Goal: Navigation & Orientation: Find specific page/section

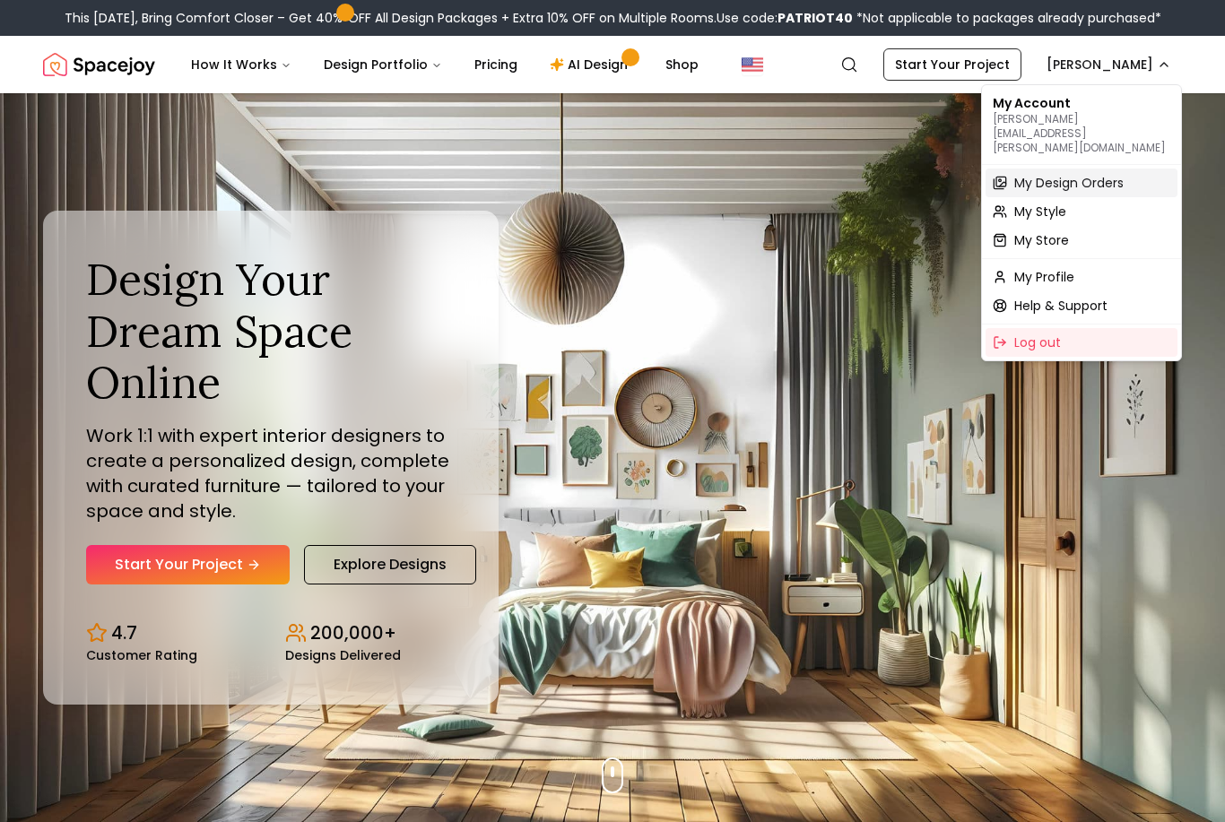
click at [1105, 174] on span "My Design Orders" at bounding box center [1068, 183] width 109 height 18
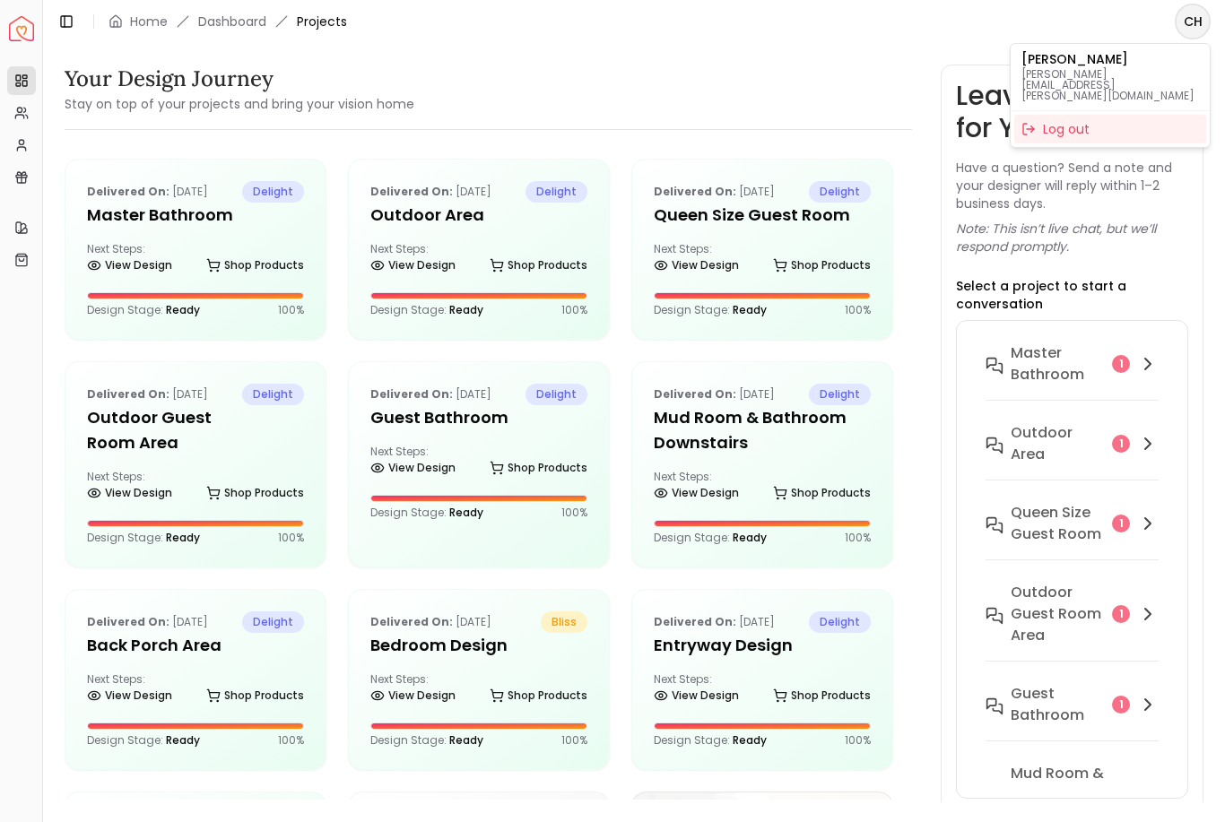
click at [1200, 46] on div "[PERSON_NAME] [PERSON_NAME][EMAIL_ADDRESS][PERSON_NAME][DOMAIN_NAME] Log out" at bounding box center [1110, 95] width 201 height 105
click at [156, 273] on html "Spacejoy Dashboard Overview Projects My Referrals My Profile Gift Card Balance …" at bounding box center [612, 411] width 1225 height 822
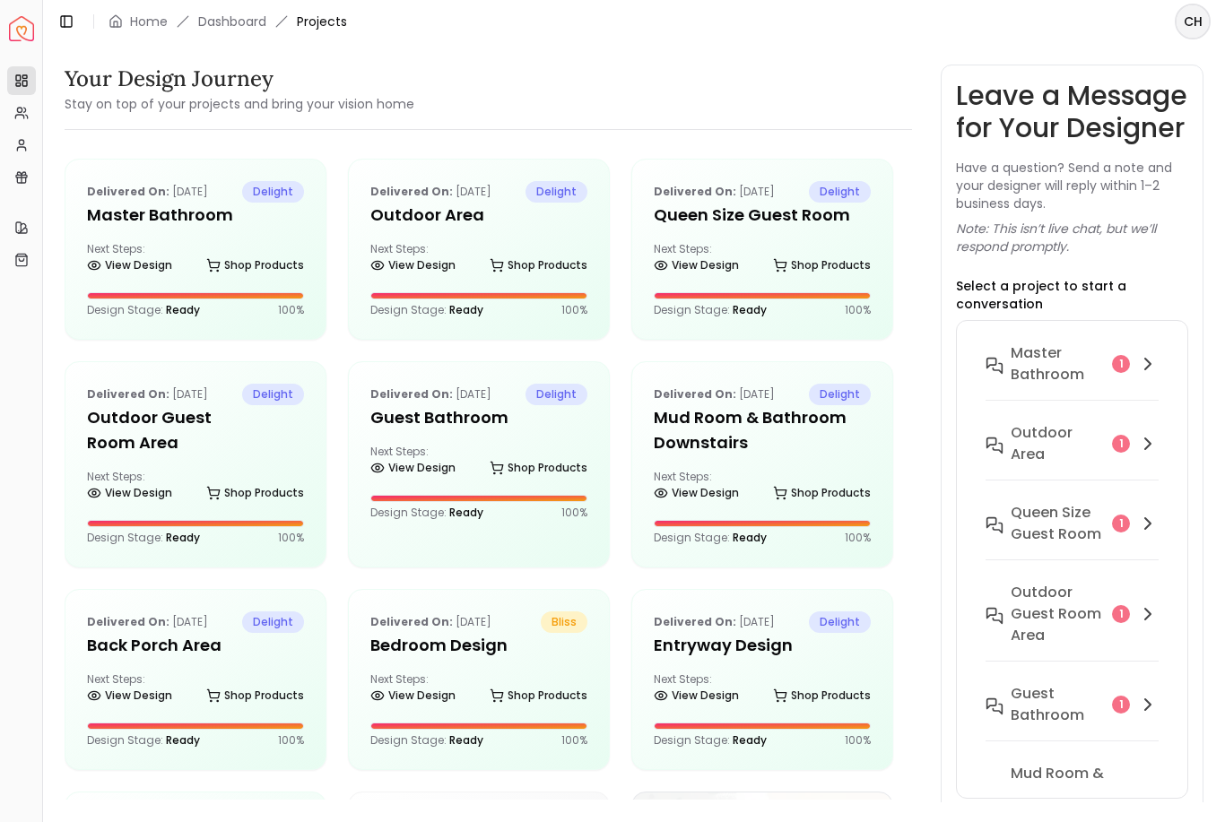
click at [135, 271] on link "View Design" at bounding box center [129, 265] width 85 height 25
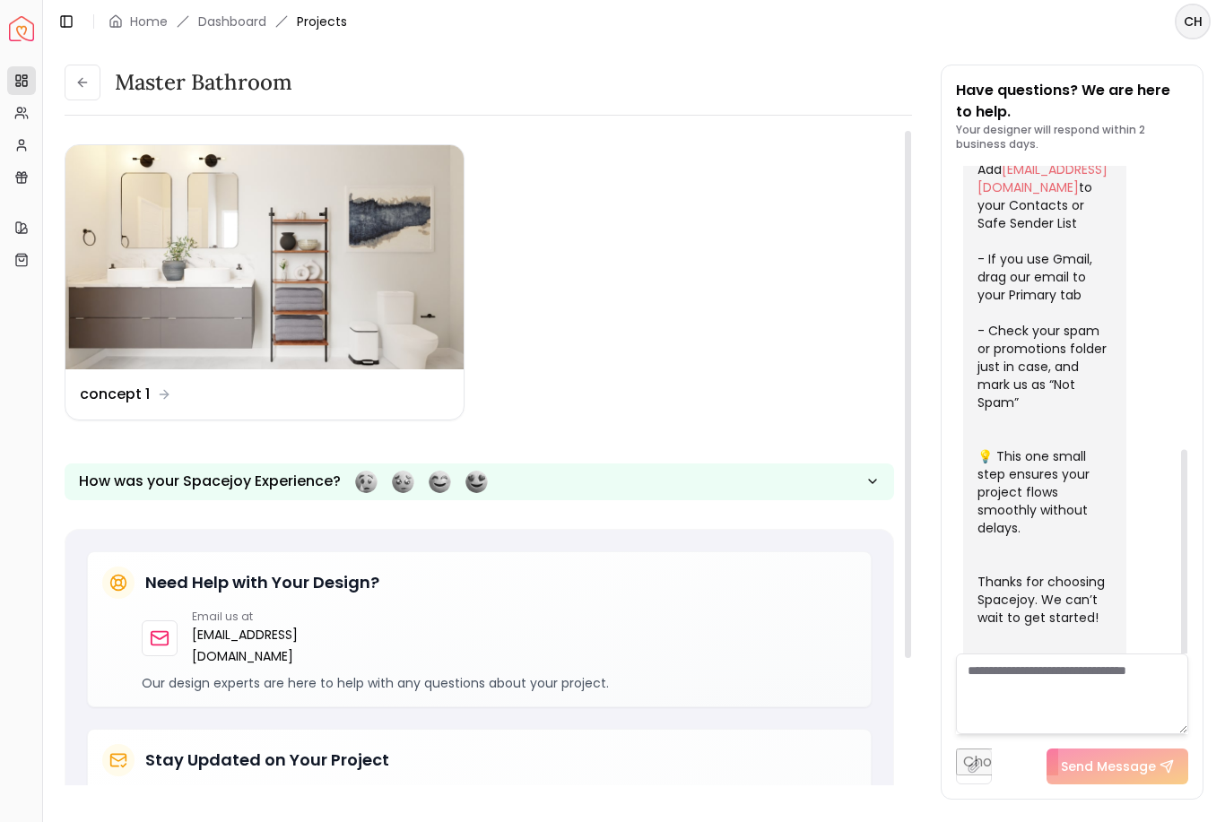
click at [34, 228] on link "My Style" at bounding box center [21, 227] width 29 height 29
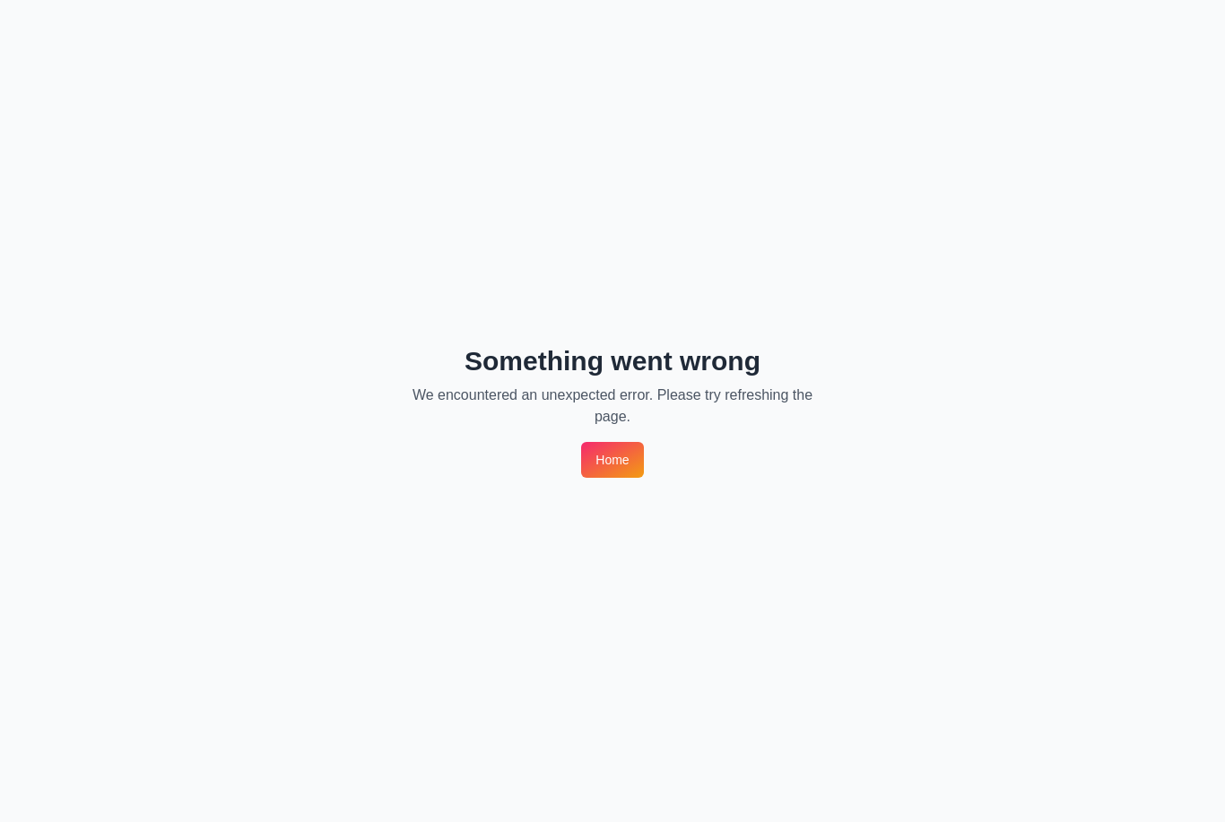
click at [606, 443] on link "Home" at bounding box center [612, 460] width 62 height 36
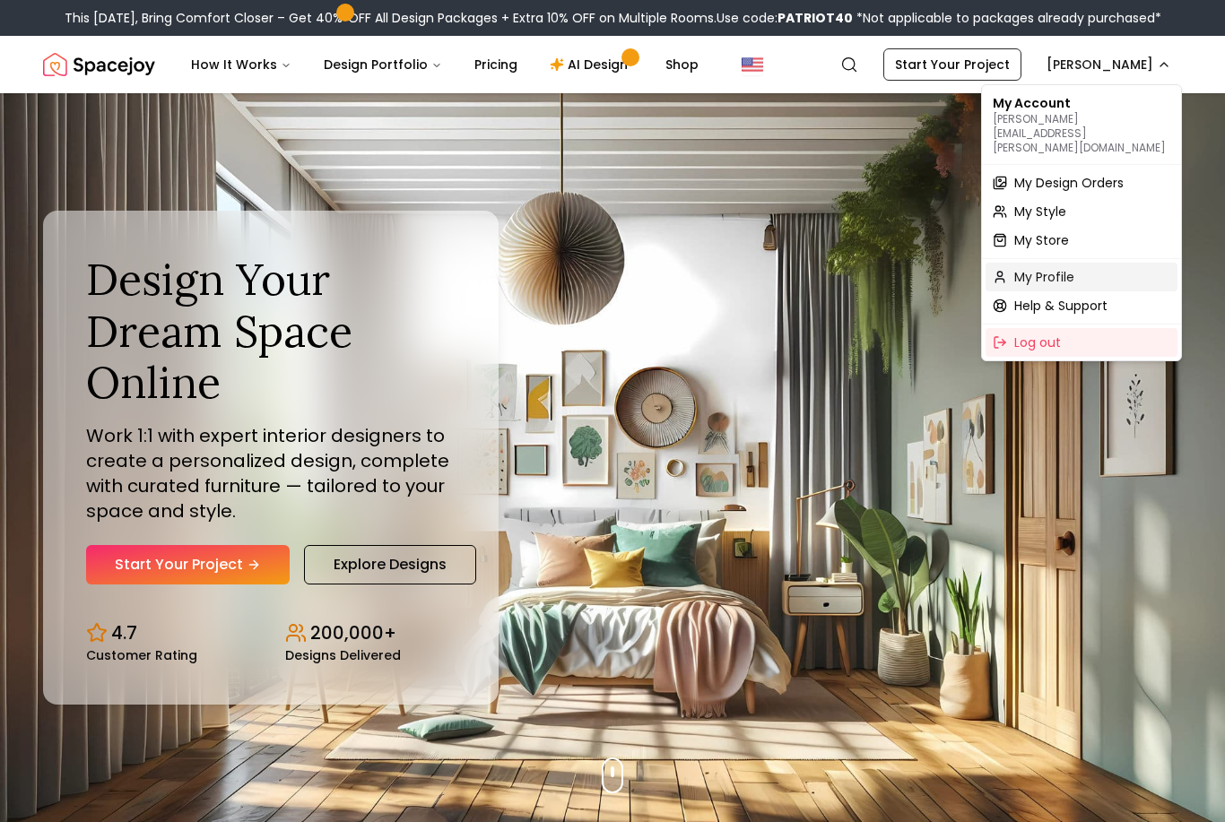
click at [1052, 268] on span "My Profile" at bounding box center [1044, 277] width 60 height 18
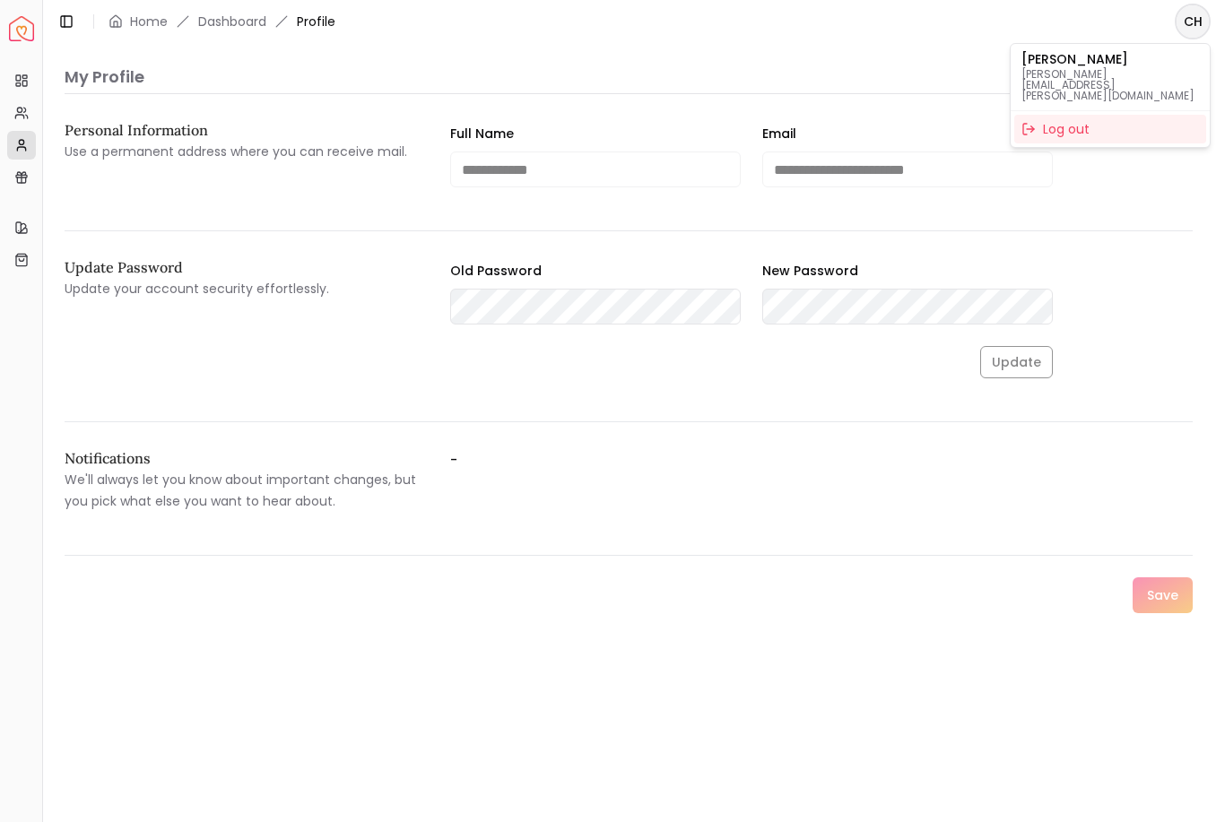
click at [130, 43] on html "**********" at bounding box center [612, 411] width 1225 height 822
click at [134, 21] on link "Home" at bounding box center [149, 22] width 38 height 18
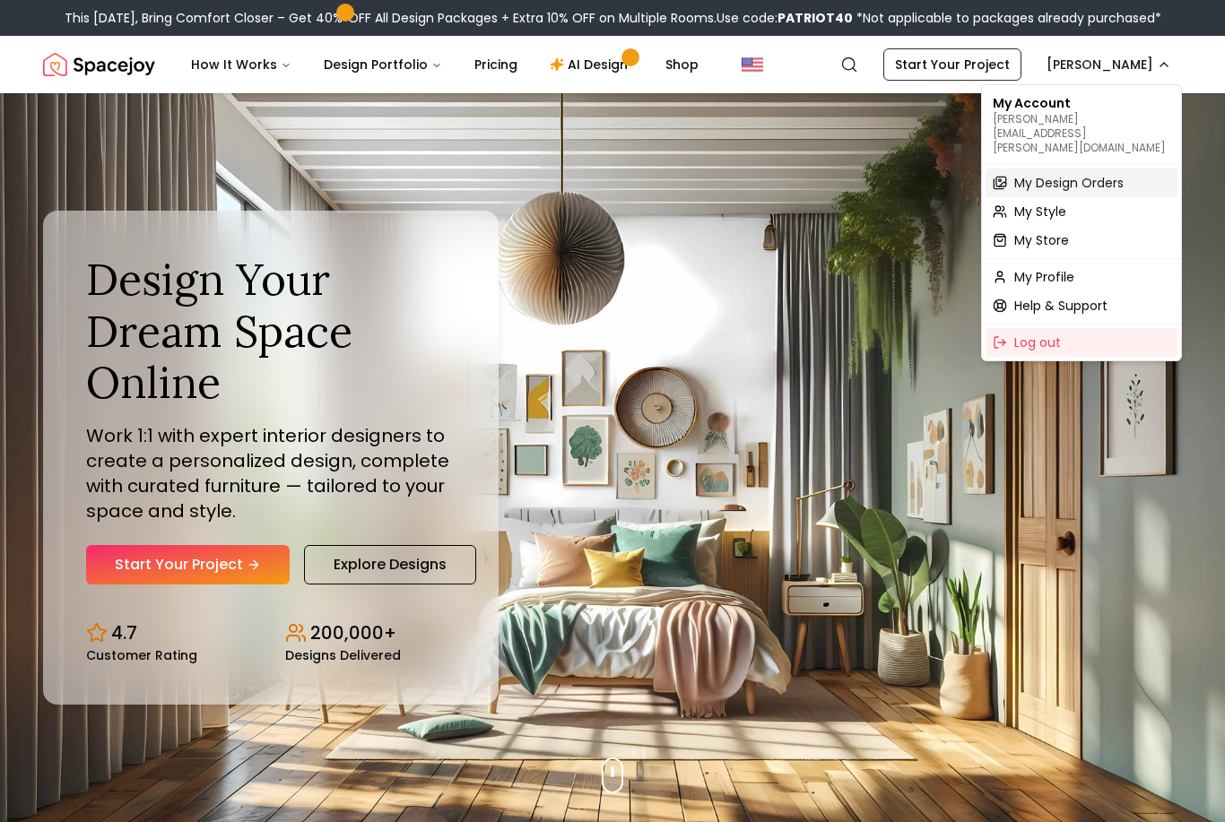
click at [1082, 169] on div "My Design Orders" at bounding box center [1081, 183] width 192 height 29
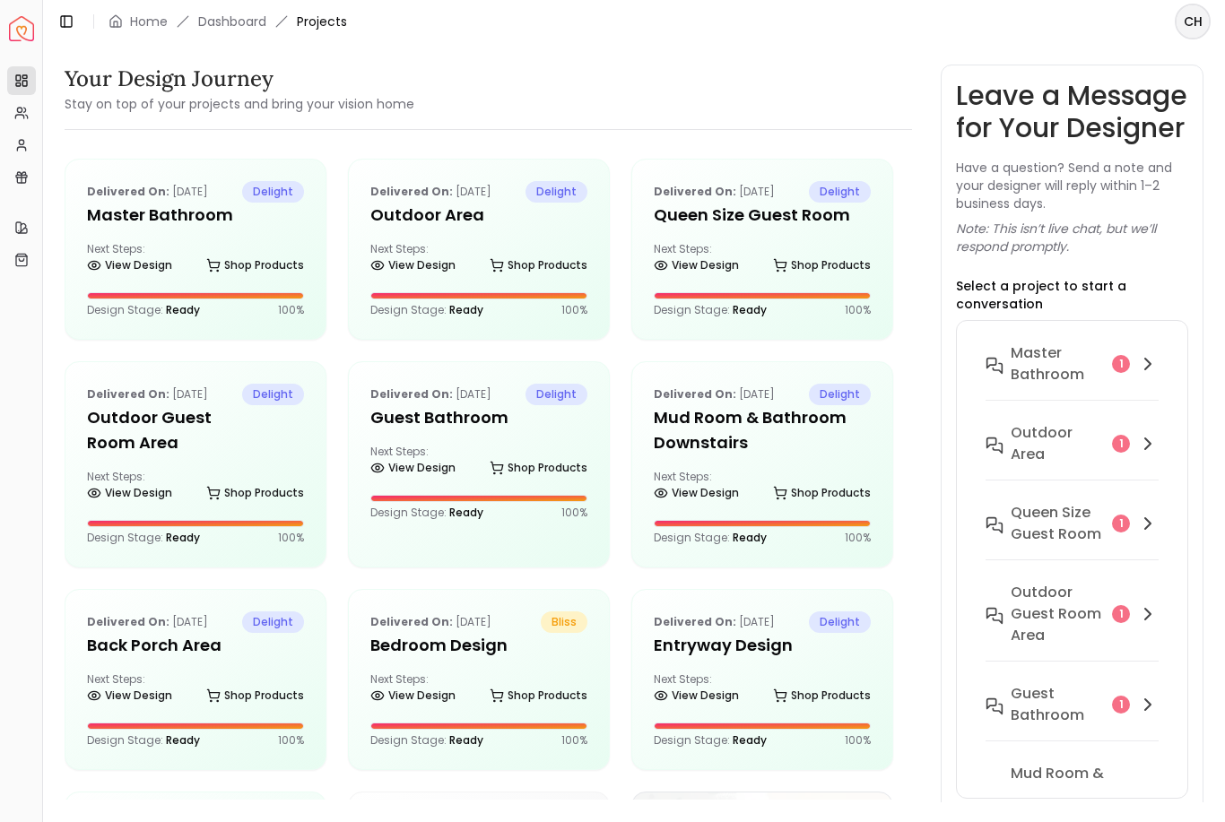
scroll to position [38, 0]
click at [1131, 786] on div "Mud Room & Bathroom Downstairs 2" at bounding box center [1072, 795] width 174 height 65
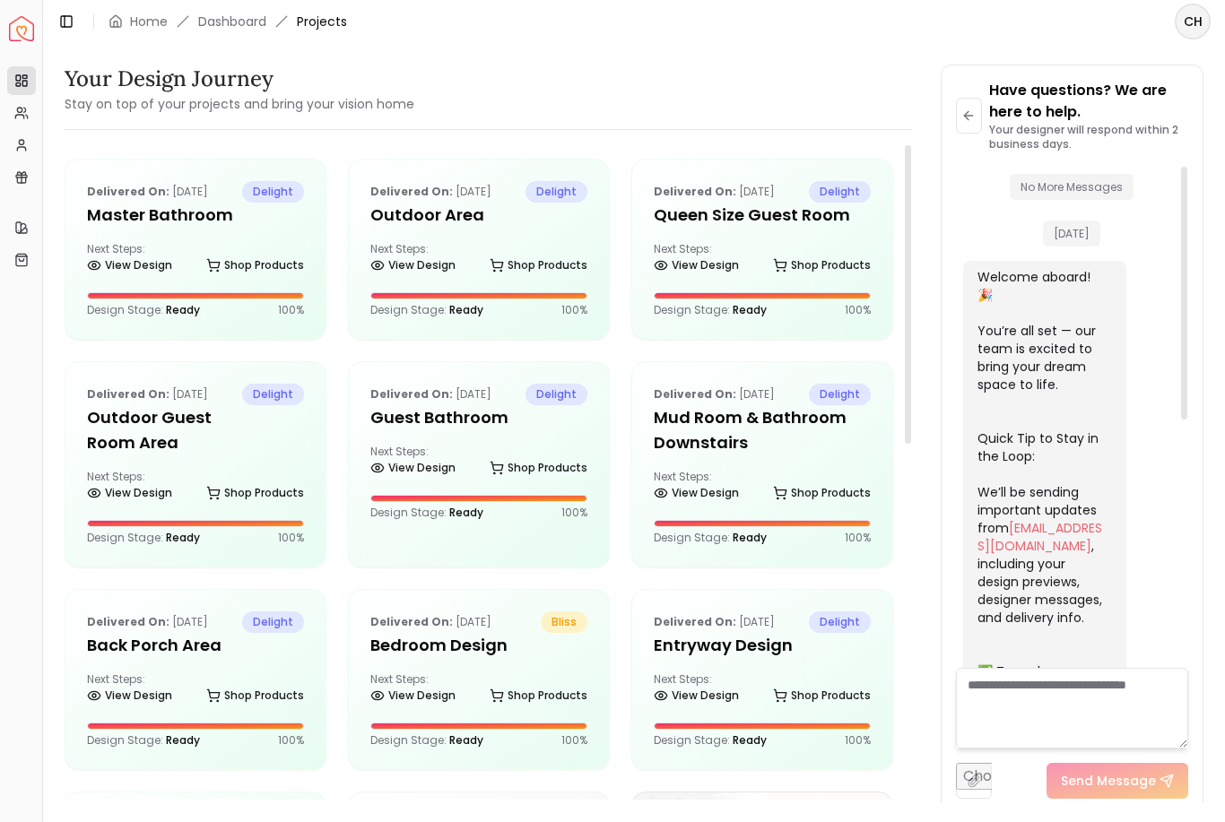
scroll to position [0, 0]
